Goal: Find specific page/section: Find specific page/section

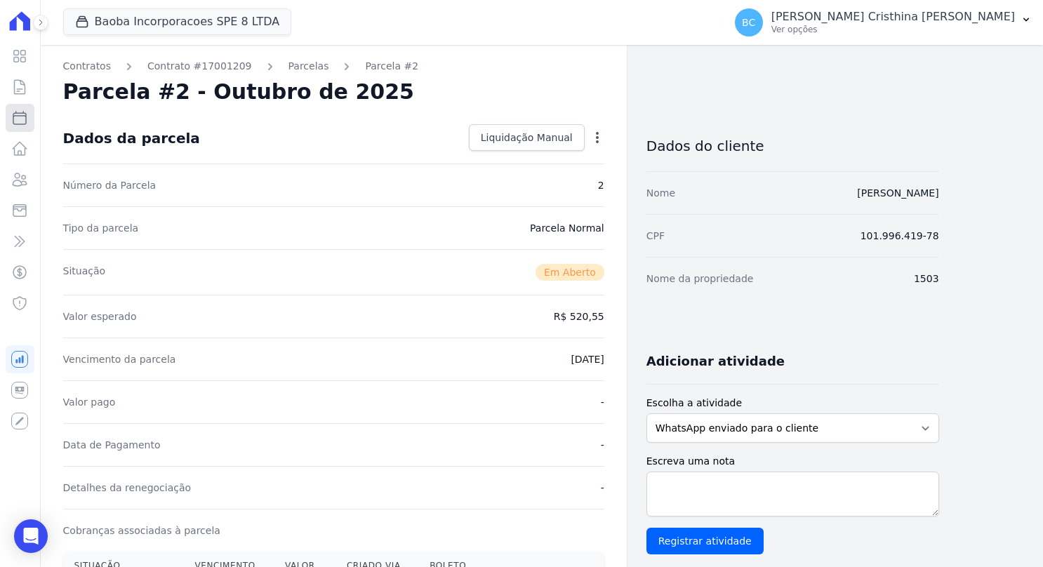
click at [25, 118] on icon at bounding box center [19, 118] width 17 height 17
select select
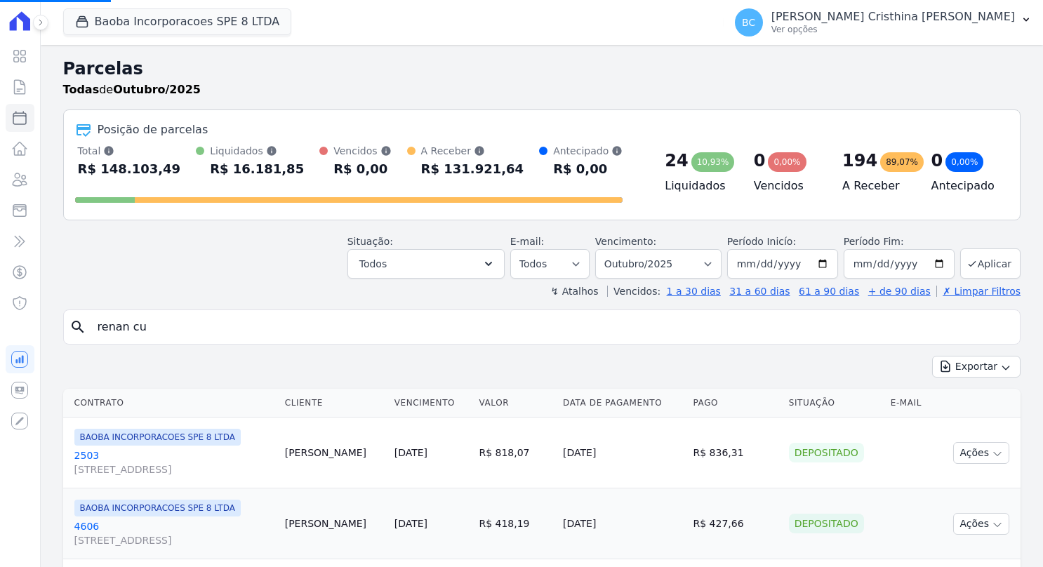
drag, startPoint x: 128, startPoint y: 316, endPoint x: 0, endPoint y: 302, distance: 128.6
click at [0, 302] on html "Visão Geral Contratos Parcelas Lotes Clientes Minha Carteira Transferências Cré…" at bounding box center [521, 283] width 1043 height 567
select select
click at [320, 327] on input "search" at bounding box center [551, 327] width 925 height 28
type input "alessandra miranda ]"
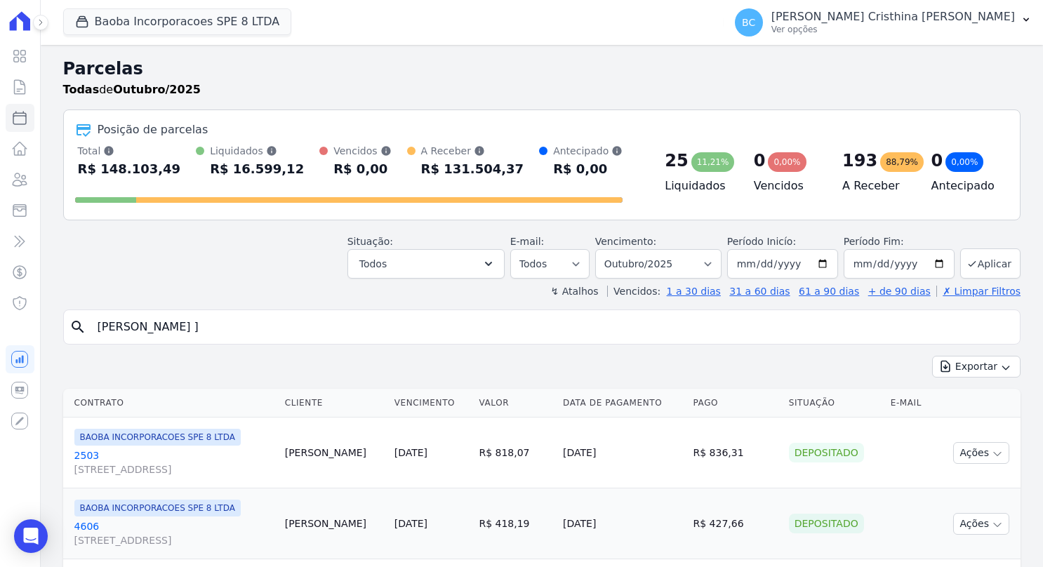
select select
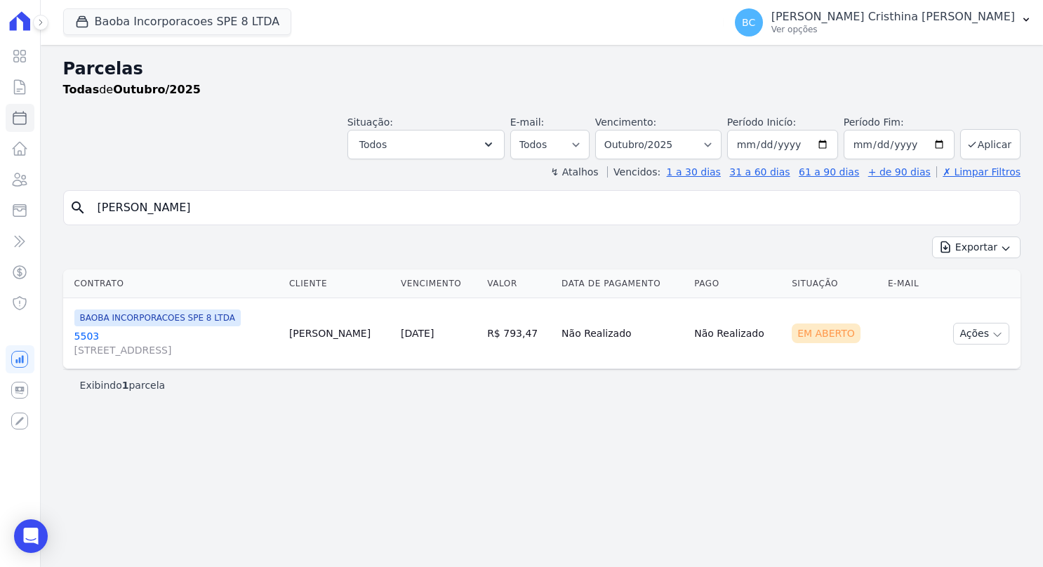
click at [86, 336] on link "5503 AV SETE DE SETEMBRO, 4995, LOJA 02 COND NEW ORLEANSRESIDENC" at bounding box center [176, 343] width 204 height 28
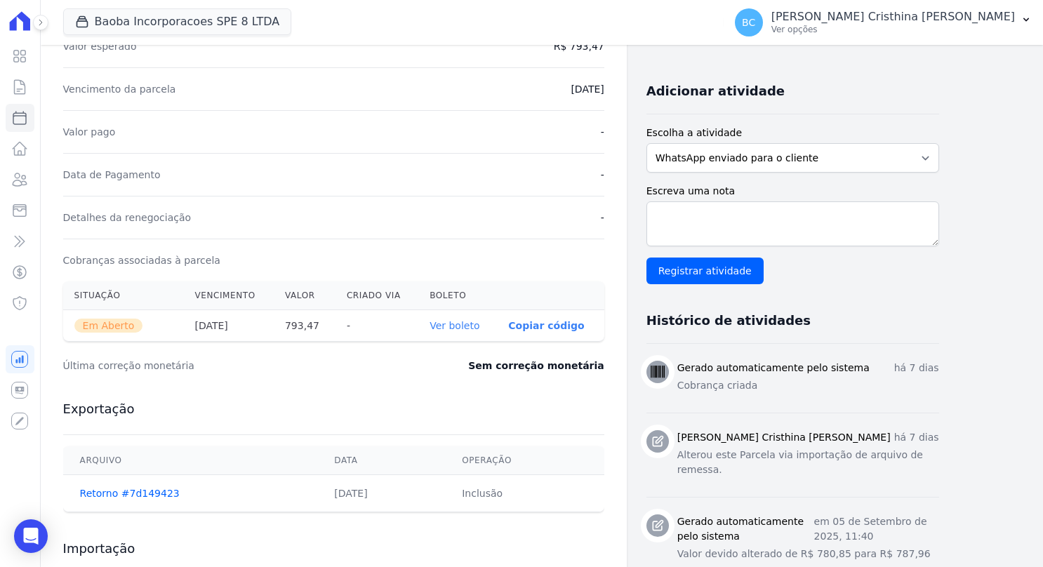
scroll to position [281, 0]
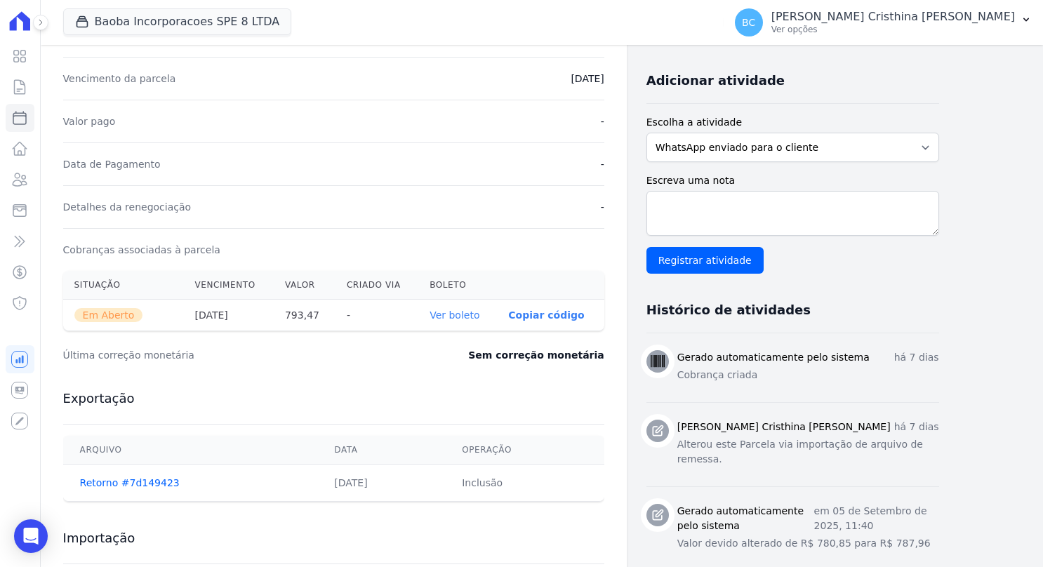
click at [451, 317] on link "Ver boleto" at bounding box center [455, 315] width 50 height 11
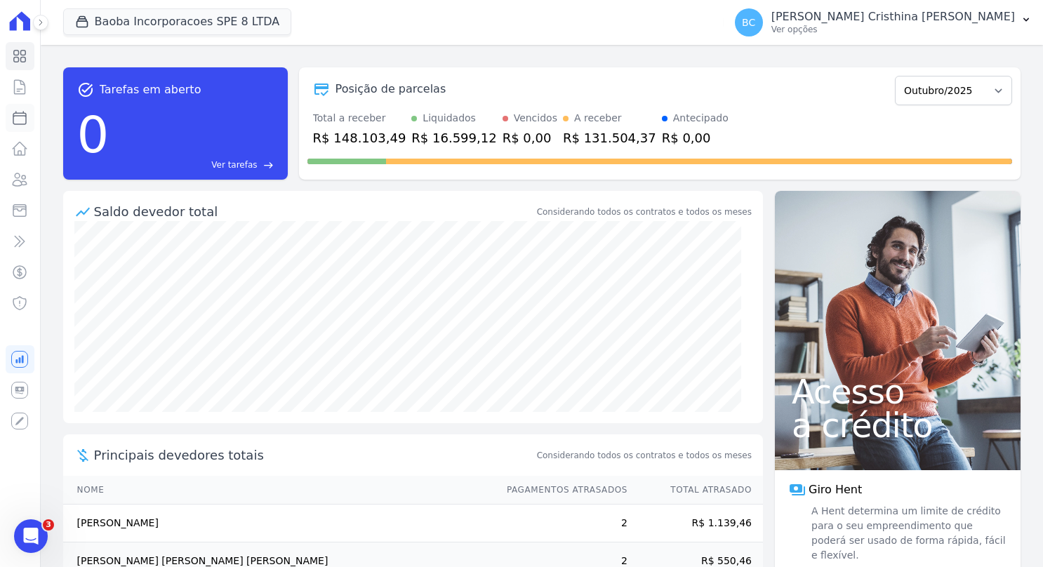
click at [22, 117] on icon at bounding box center [19, 118] width 17 height 17
select select
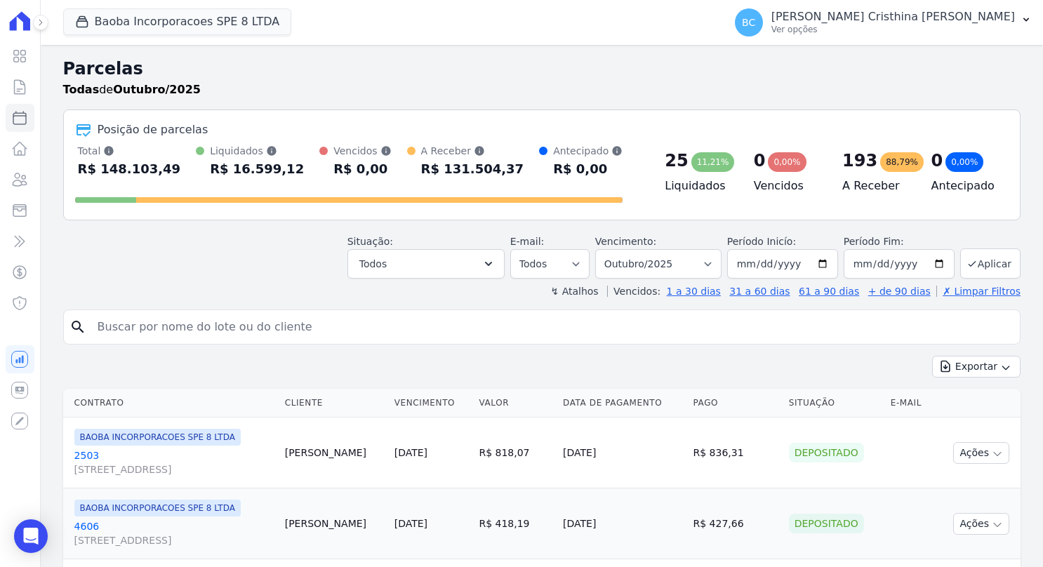
click at [125, 323] on input "search" at bounding box center [551, 327] width 925 height 28
type input "poliana apare"
select select
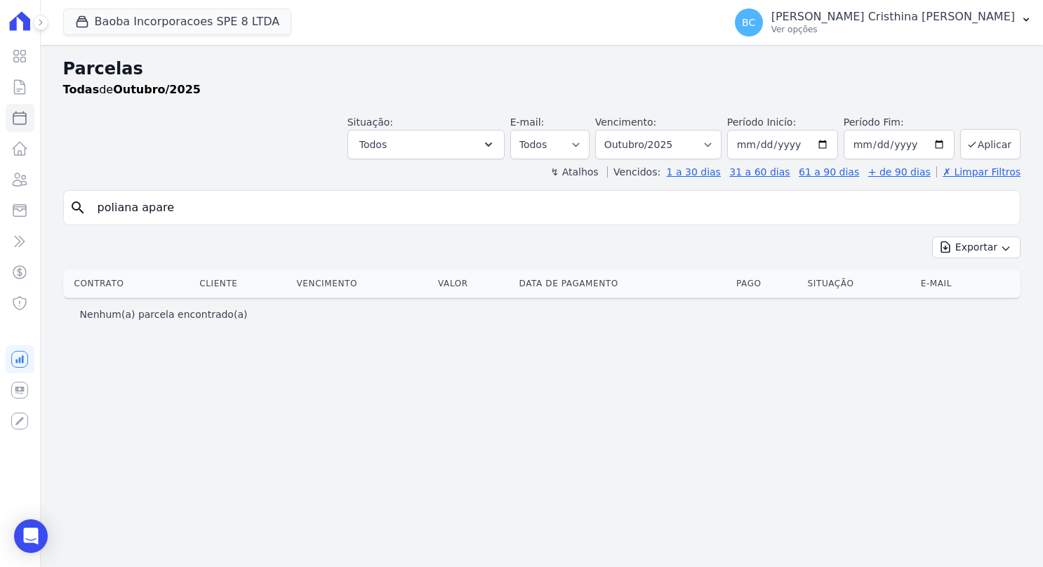
drag, startPoint x: 137, startPoint y: 206, endPoint x: 277, endPoint y: 195, distance: 140.1
click at [271, 197] on input "poliana apare" at bounding box center [551, 208] width 925 height 28
type input "poliana"
select select
click at [21, 93] on icon at bounding box center [19, 87] width 17 height 17
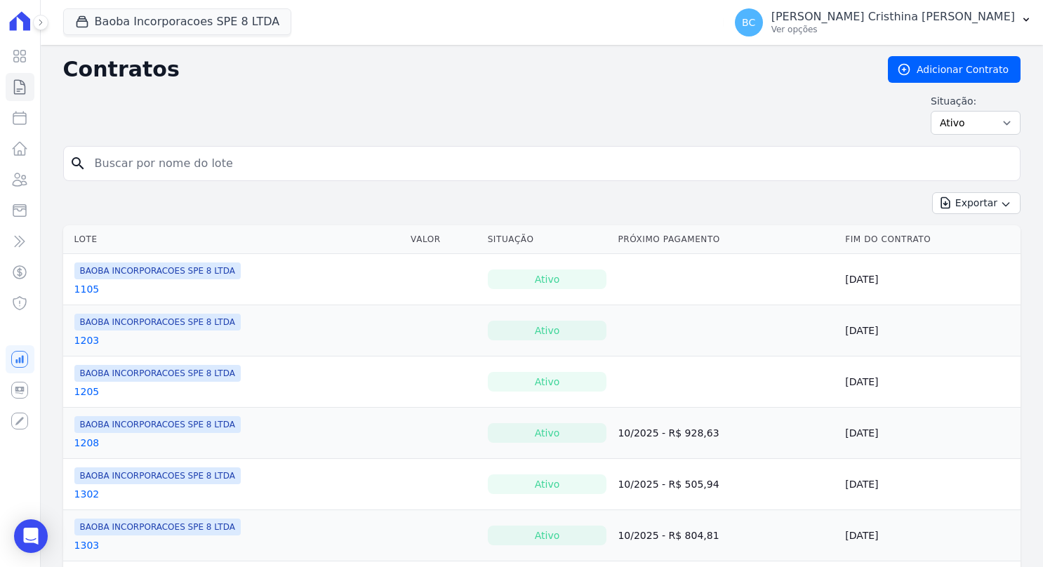
click at [170, 170] on input "search" at bounding box center [550, 164] width 928 height 28
type input "poliana"
